Goal: Task Accomplishment & Management: Use online tool/utility

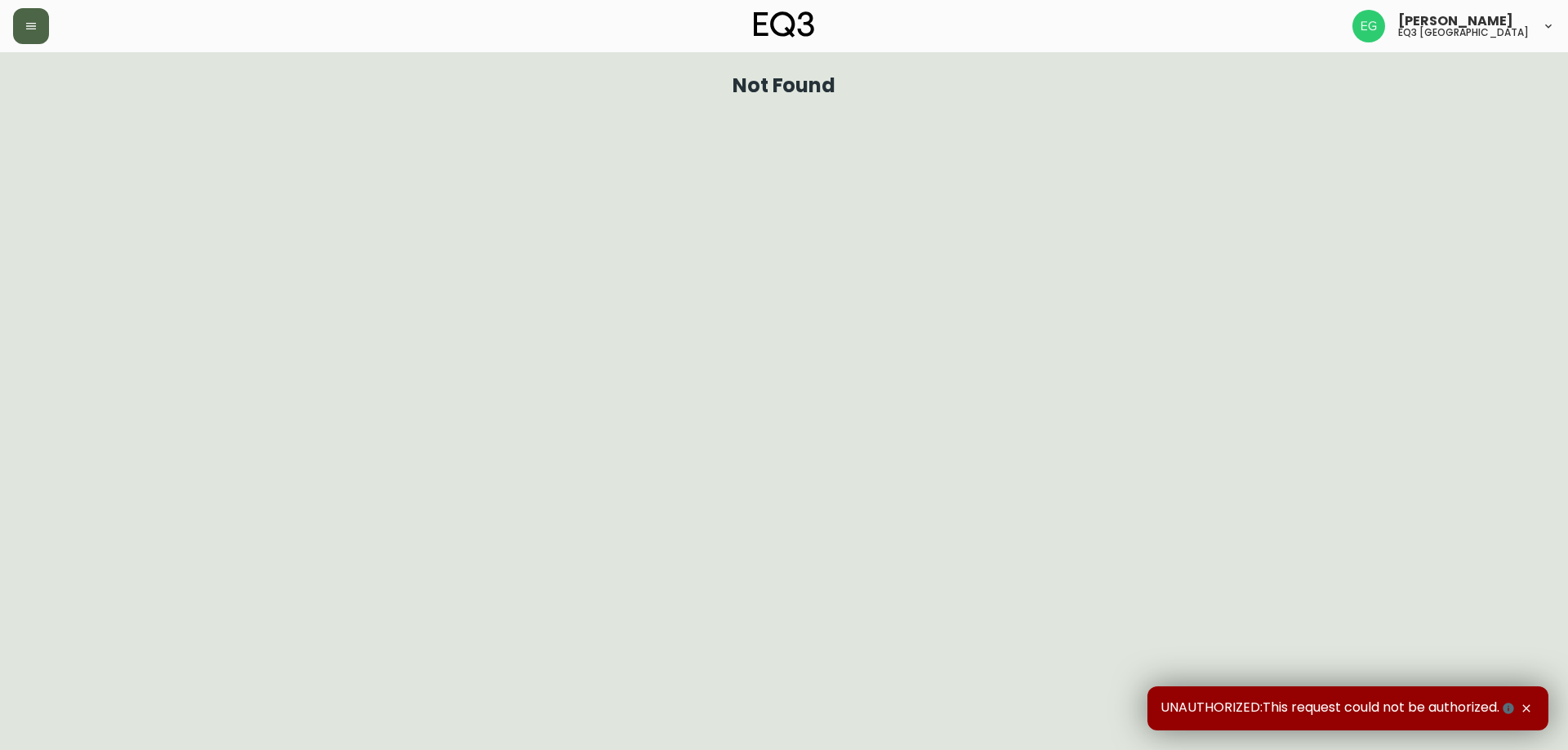
click at [30, 35] on button "button" at bounding box center [30, 26] width 36 height 36
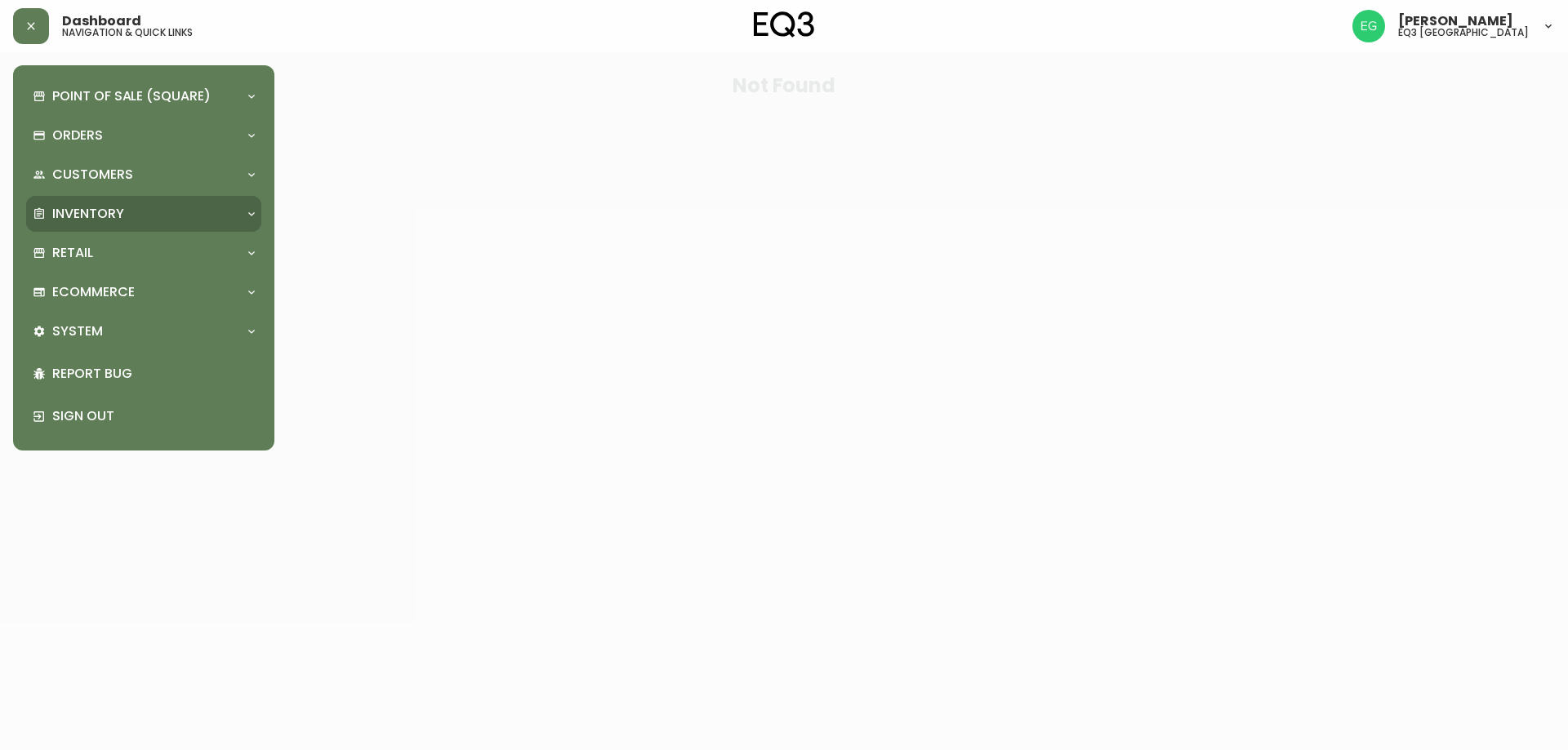
click at [199, 205] on div "Inventory" at bounding box center [135, 213] width 206 height 18
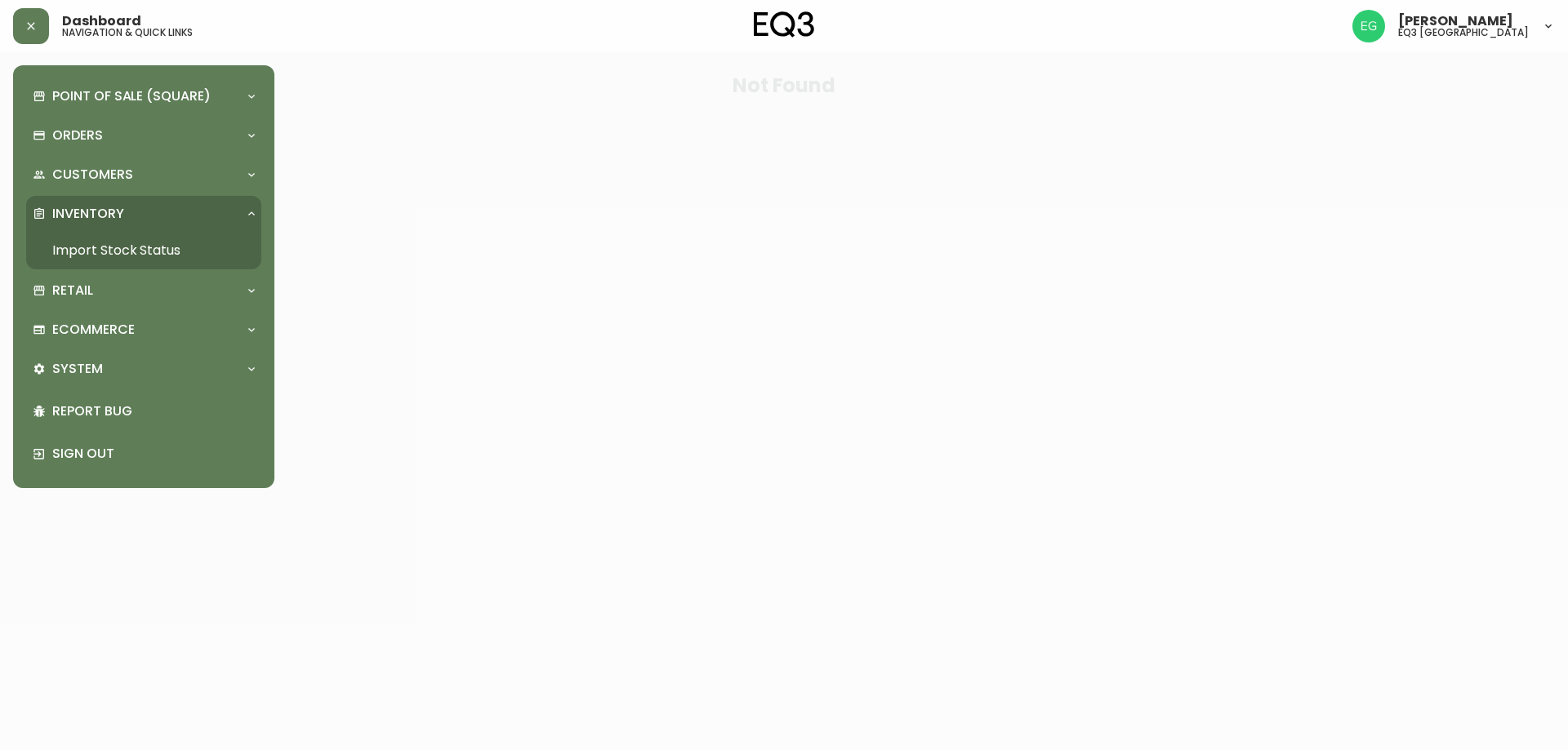
click at [129, 248] on link "Import Stock Status" at bounding box center [144, 251] width 235 height 37
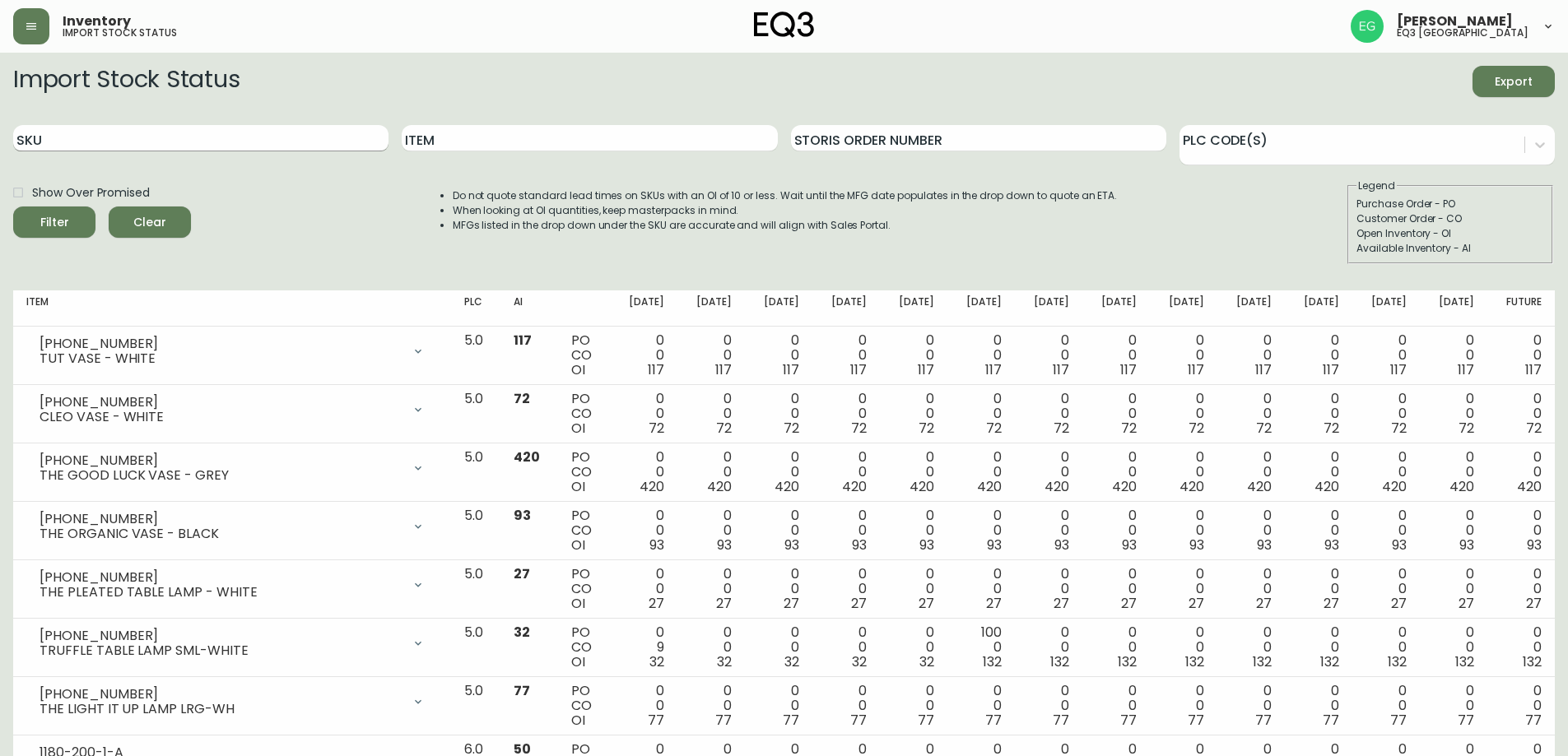
click at [370, 140] on input "SKU" at bounding box center [201, 138] width 376 height 26
paste input "[PHONE_NUMBER]"
type input "[PHONE_NUMBER]"
click at [13, 206] on button "Filter" at bounding box center [54, 222] width 82 height 32
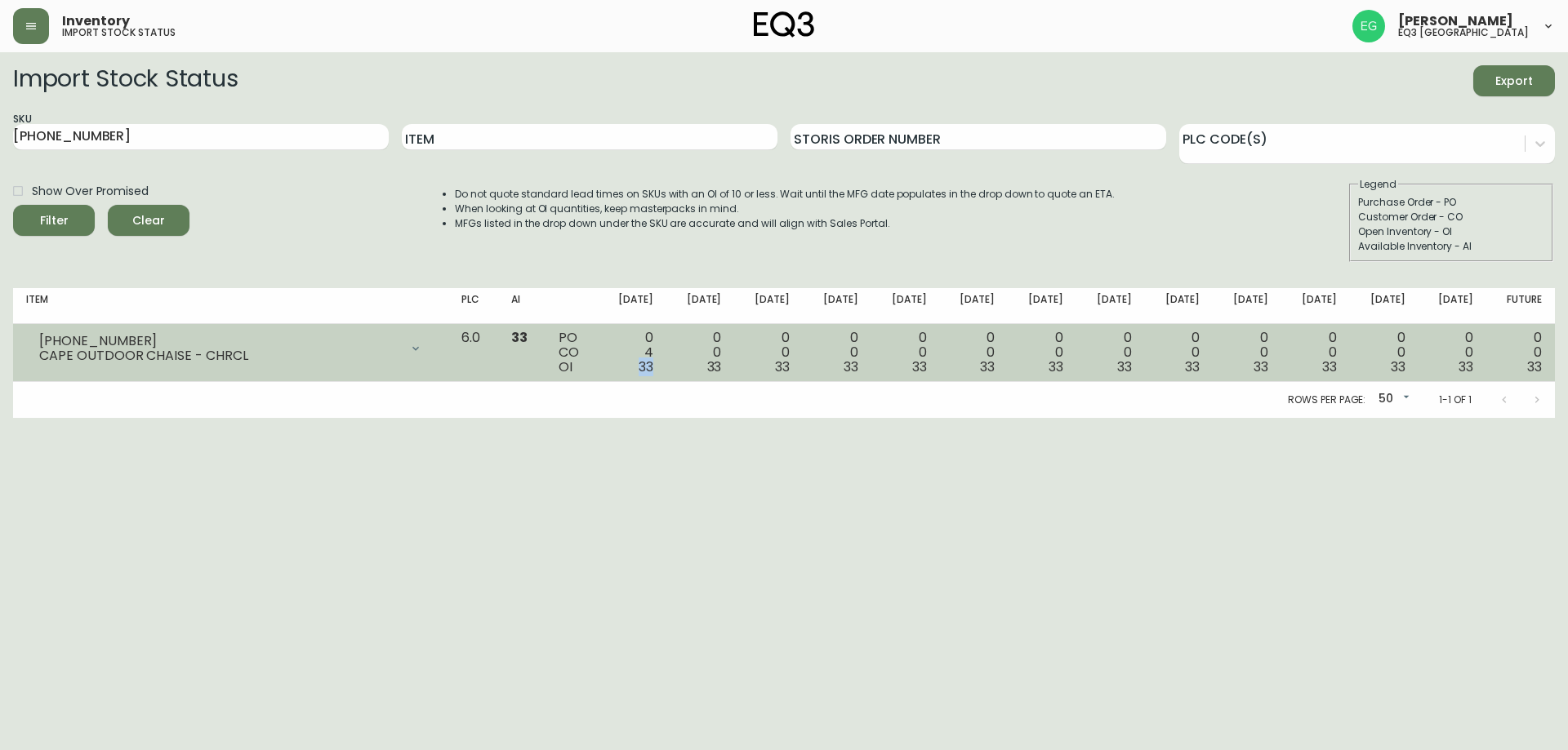
drag, startPoint x: 698, startPoint y: 367, endPoint x: 674, endPoint y: 365, distance: 24.1
click at [666, 365] on td "0 4 33" at bounding box center [632, 353] width 69 height 58
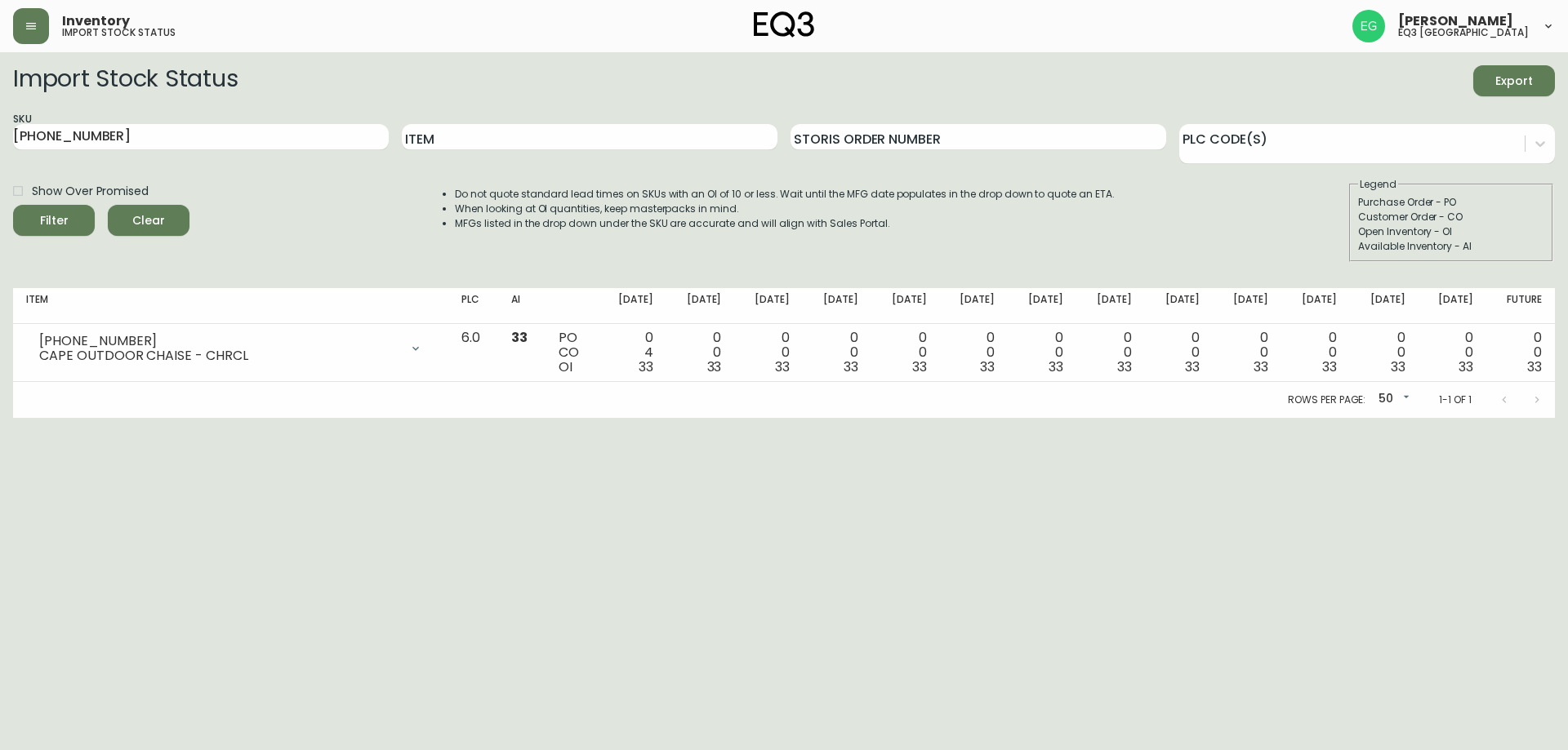
click at [781, 418] on html "Inventory import stock status [PERSON_NAME] eq3 [GEOGRAPHIC_DATA] Import Stock …" at bounding box center [784, 209] width 1568 height 418
